Goal: Check status: Check status

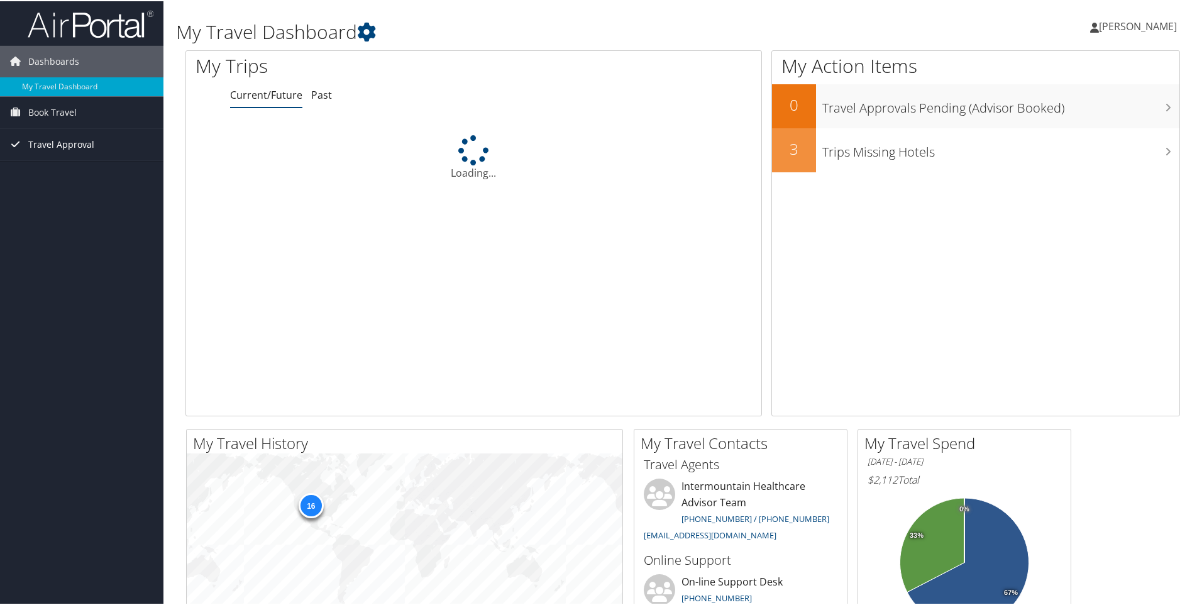
click at [57, 143] on span "Travel Approval" at bounding box center [61, 143] width 66 height 31
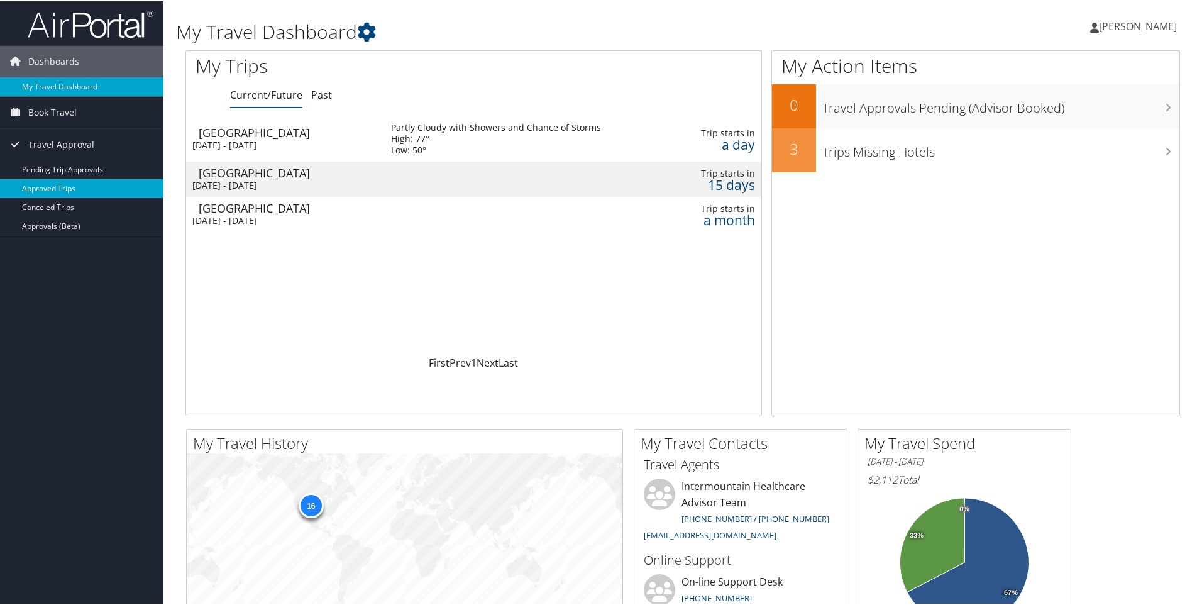
click at [47, 186] on link "Approved Trips" at bounding box center [82, 187] width 164 height 19
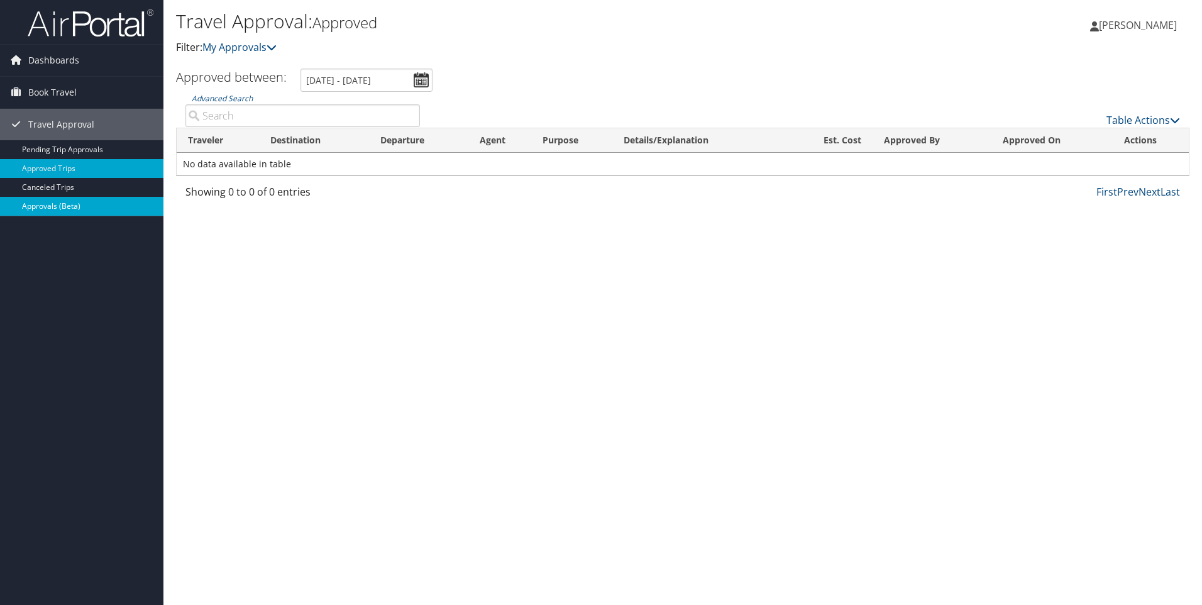
click at [48, 203] on link "Approvals (Beta)" at bounding box center [82, 206] width 164 height 19
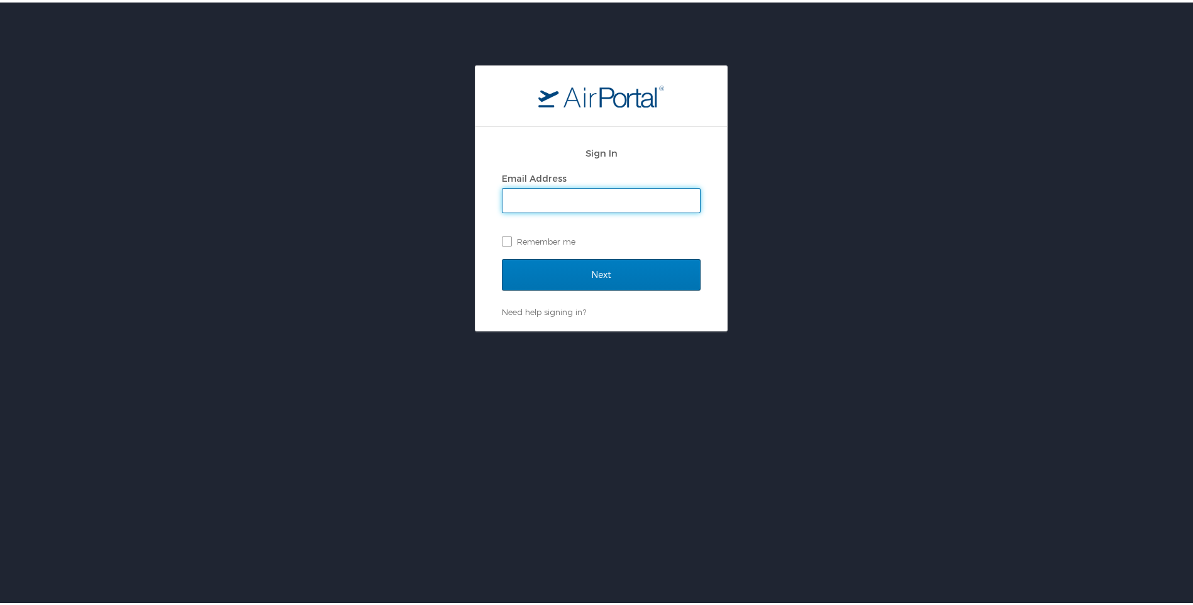
click at [558, 197] on input "Email Address" at bounding box center [600, 198] width 197 height 24
type input "benjamin.uhlich@imail.org"
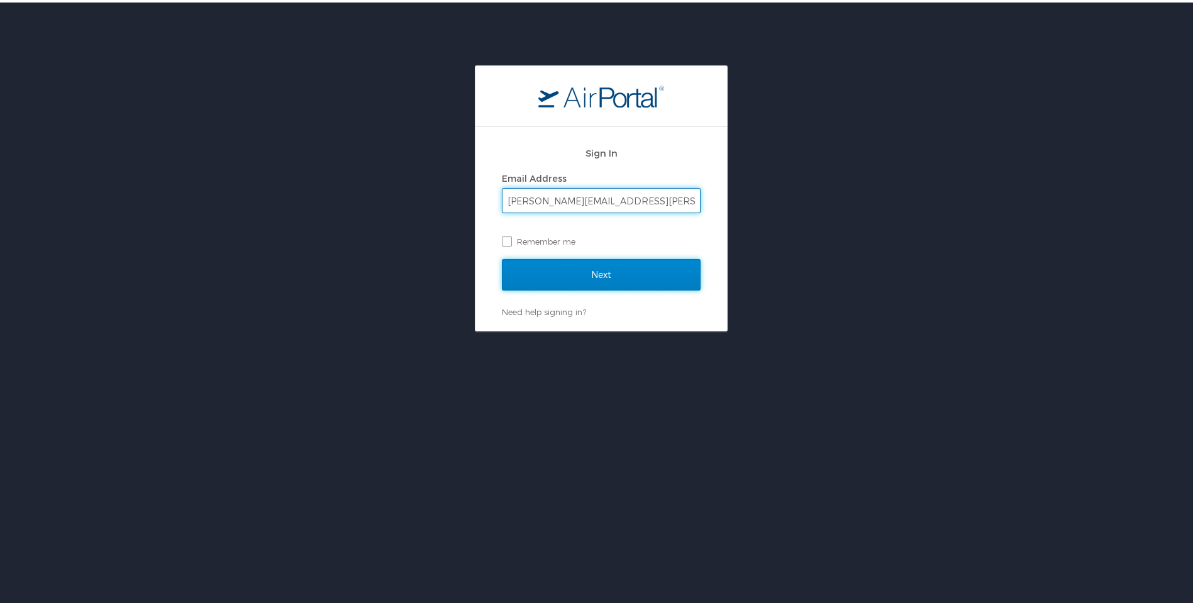
click at [588, 281] on input "Next" at bounding box center [601, 272] width 199 height 31
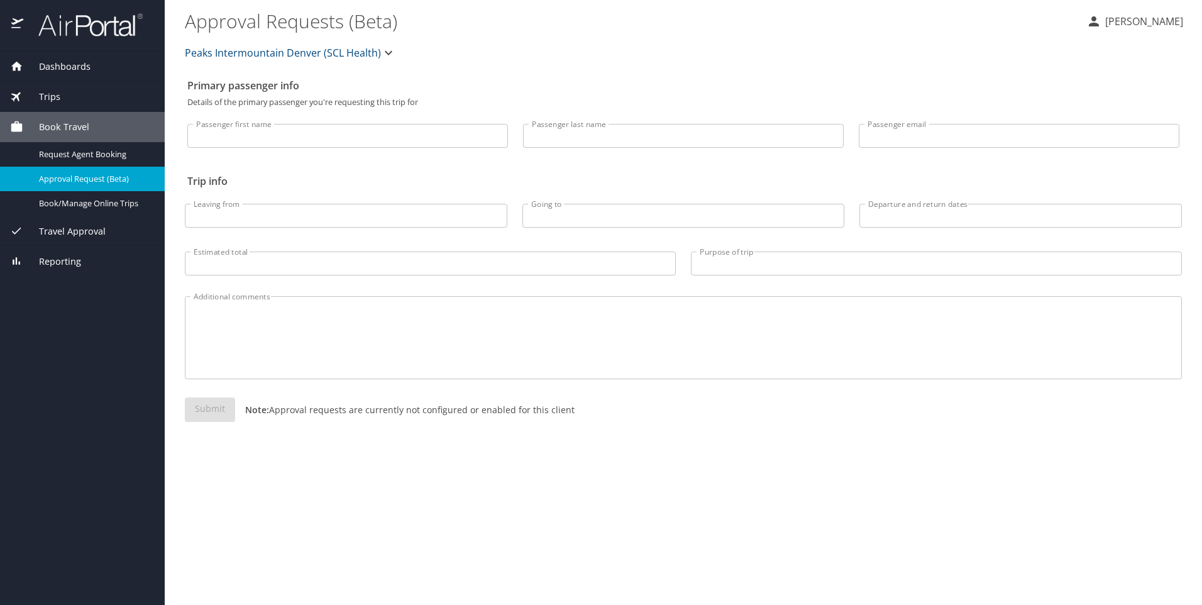
click at [69, 227] on span "Travel Approval" at bounding box center [64, 231] width 82 height 14
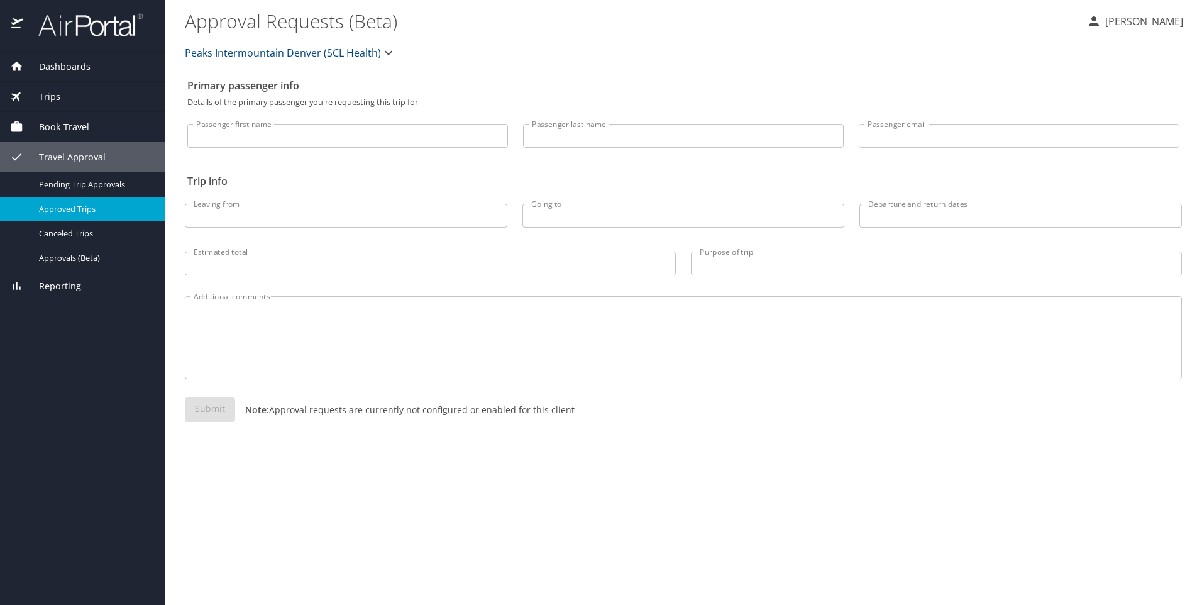
click at [64, 209] on span "Approved Trips" at bounding box center [94, 209] width 111 height 12
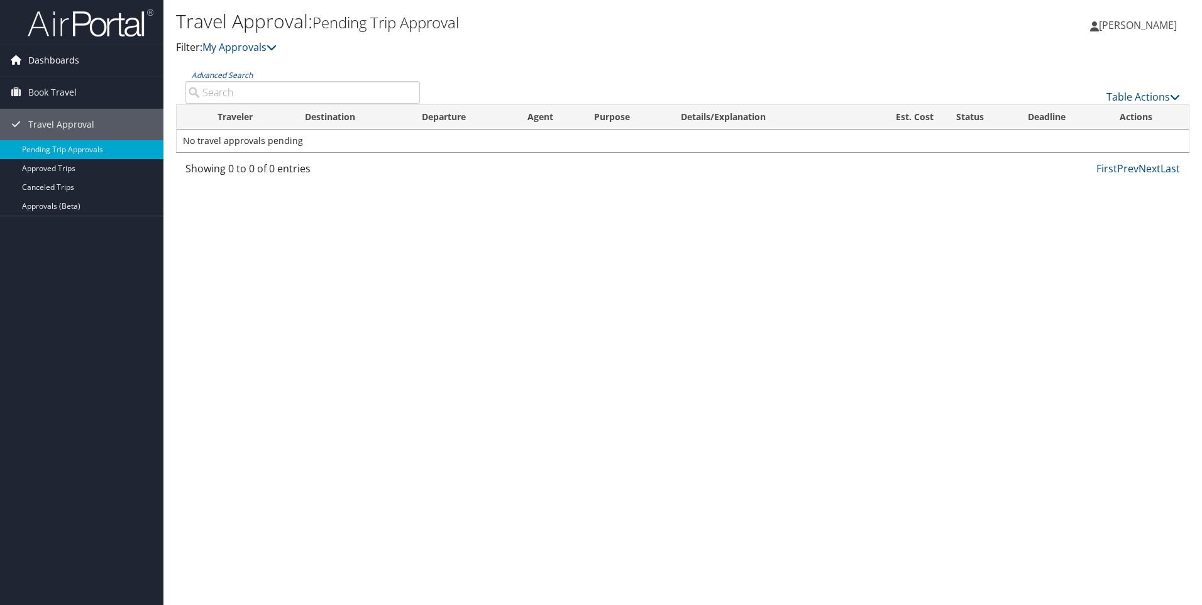
click at [46, 53] on span "Dashboards" at bounding box center [53, 60] width 51 height 31
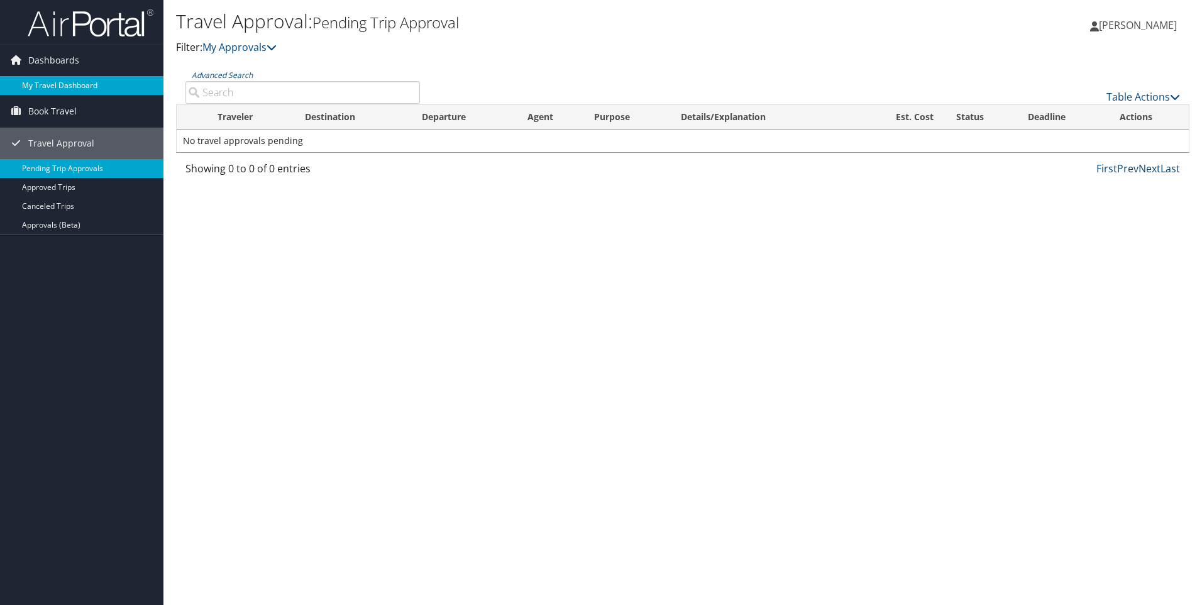
click at [64, 91] on link "My Travel Dashboard" at bounding box center [82, 85] width 164 height 19
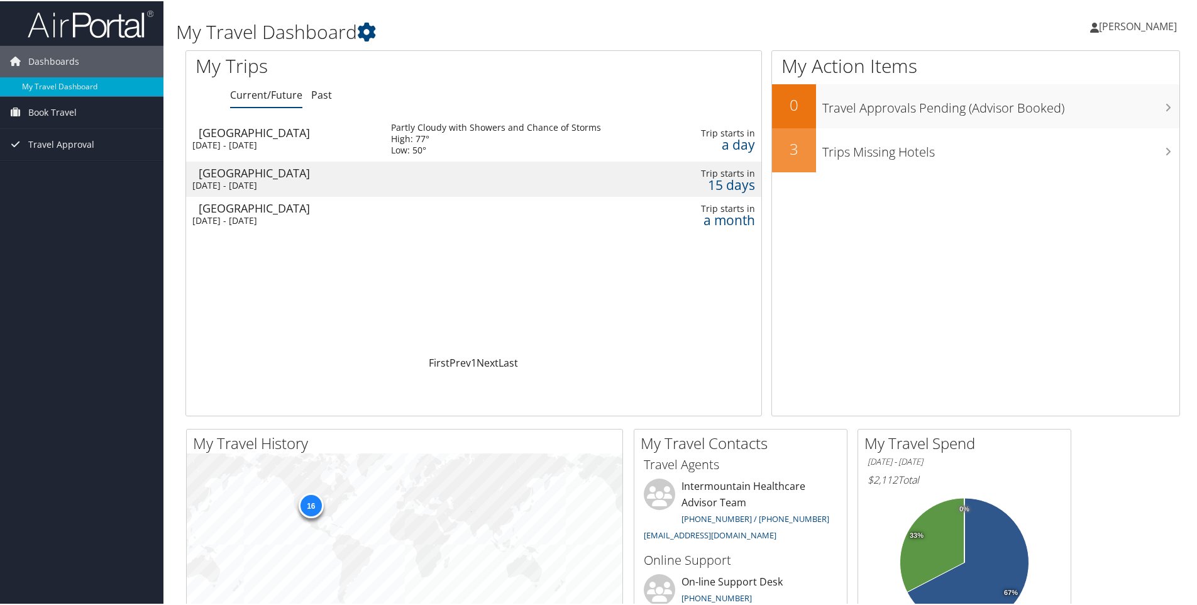
click at [285, 142] on div "[DATE] - [DATE]" at bounding box center [282, 143] width 180 height 11
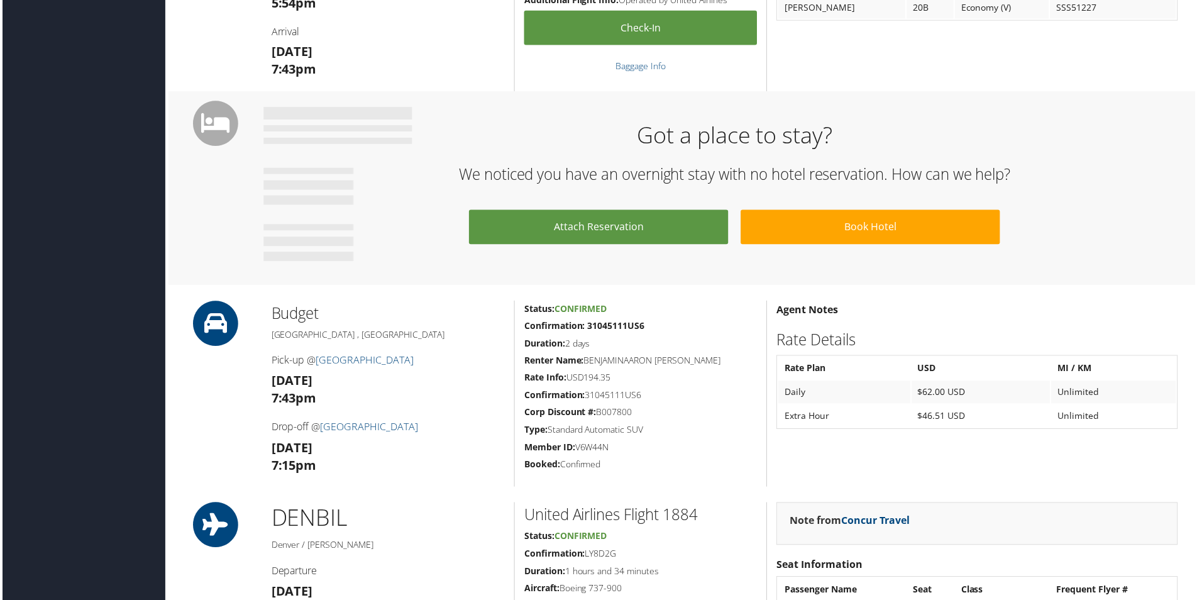
scroll to position [503, 0]
